Goal: Transaction & Acquisition: Purchase product/service

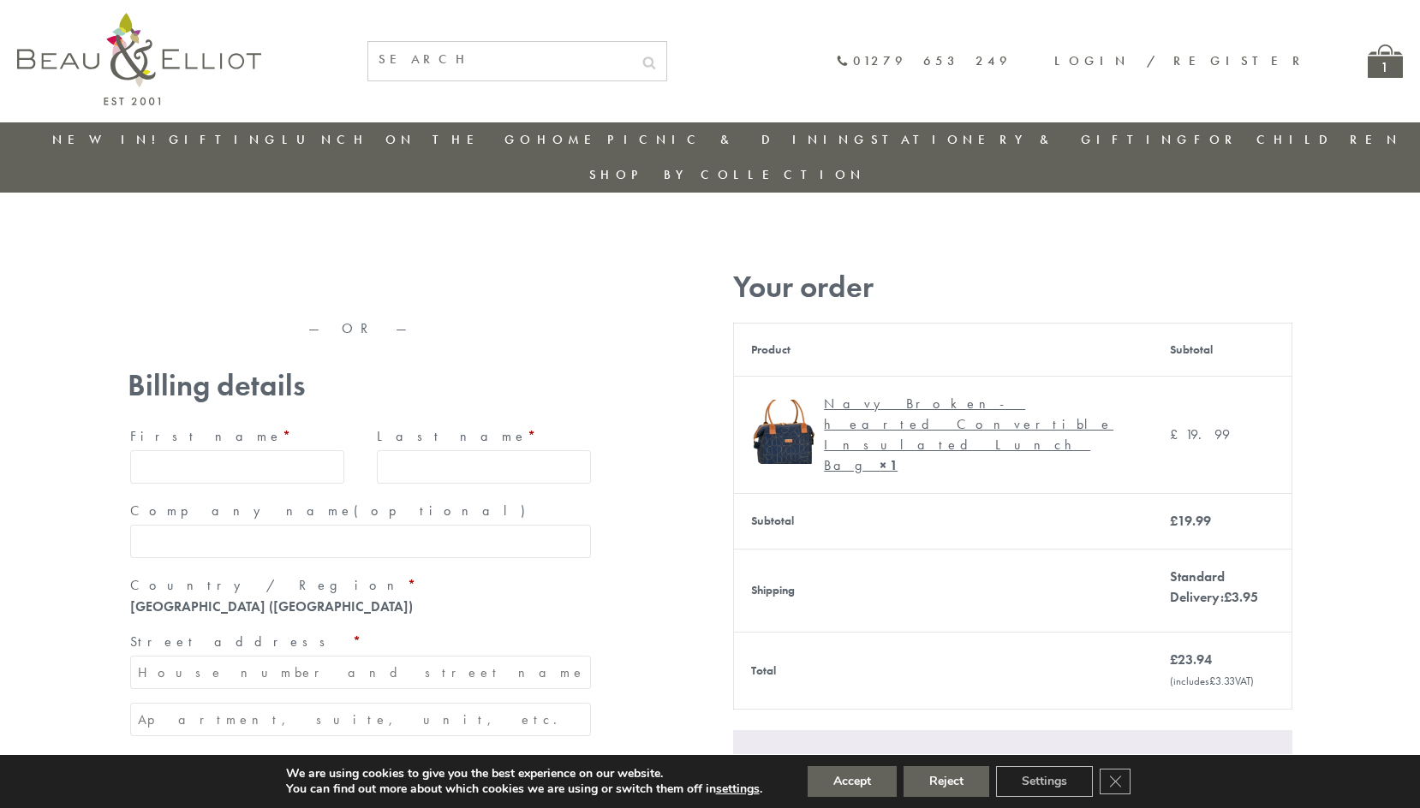
type input "maria33@yahoo.com"
type input "Maria"
type input "Williams"
type input "23, Scottsdale, Happytown"
type input "London"
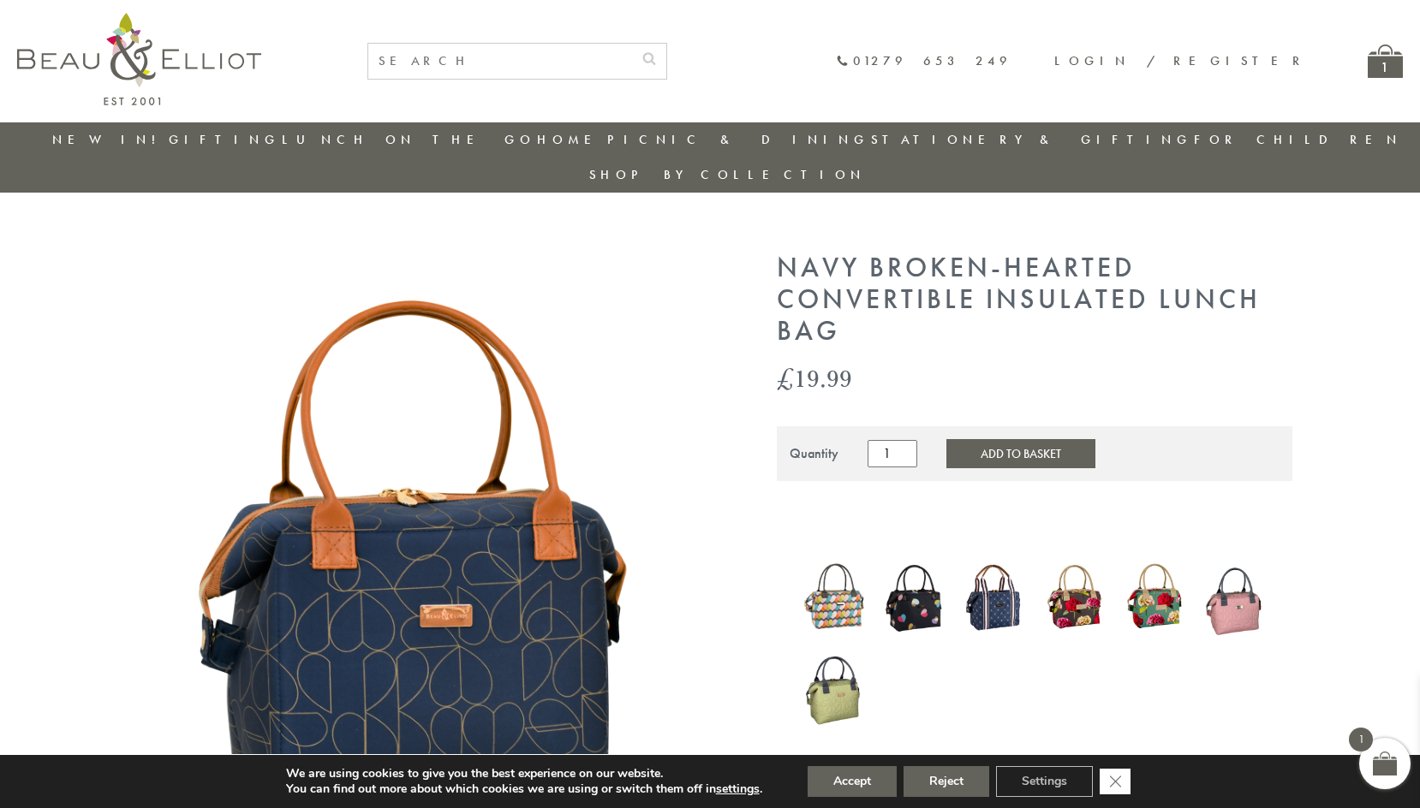
click at [1117, 782] on icon "Close GDPR Cookie Banner" at bounding box center [1114, 781] width 31 height 26
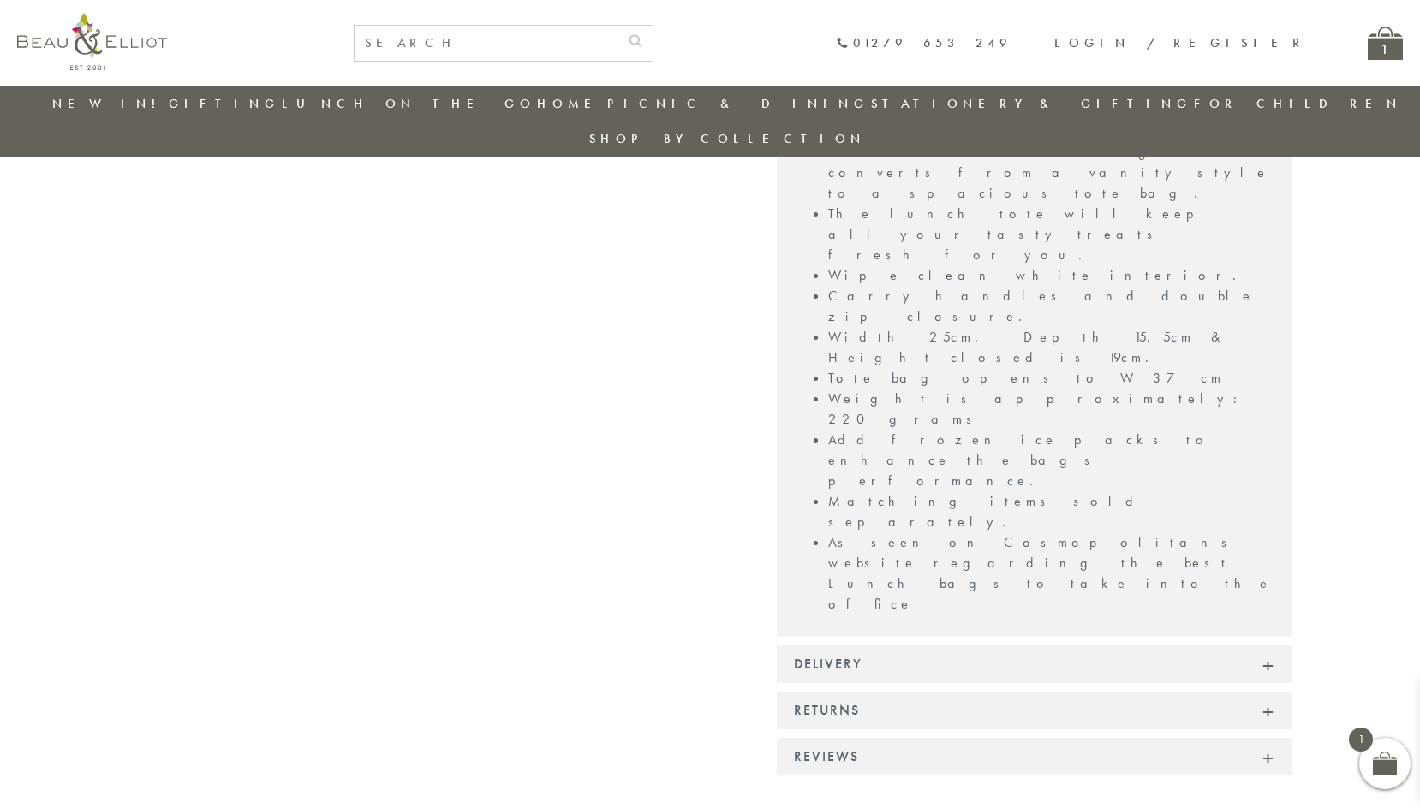
scroll to position [1310, 0]
